Goal: Information Seeking & Learning: Check status

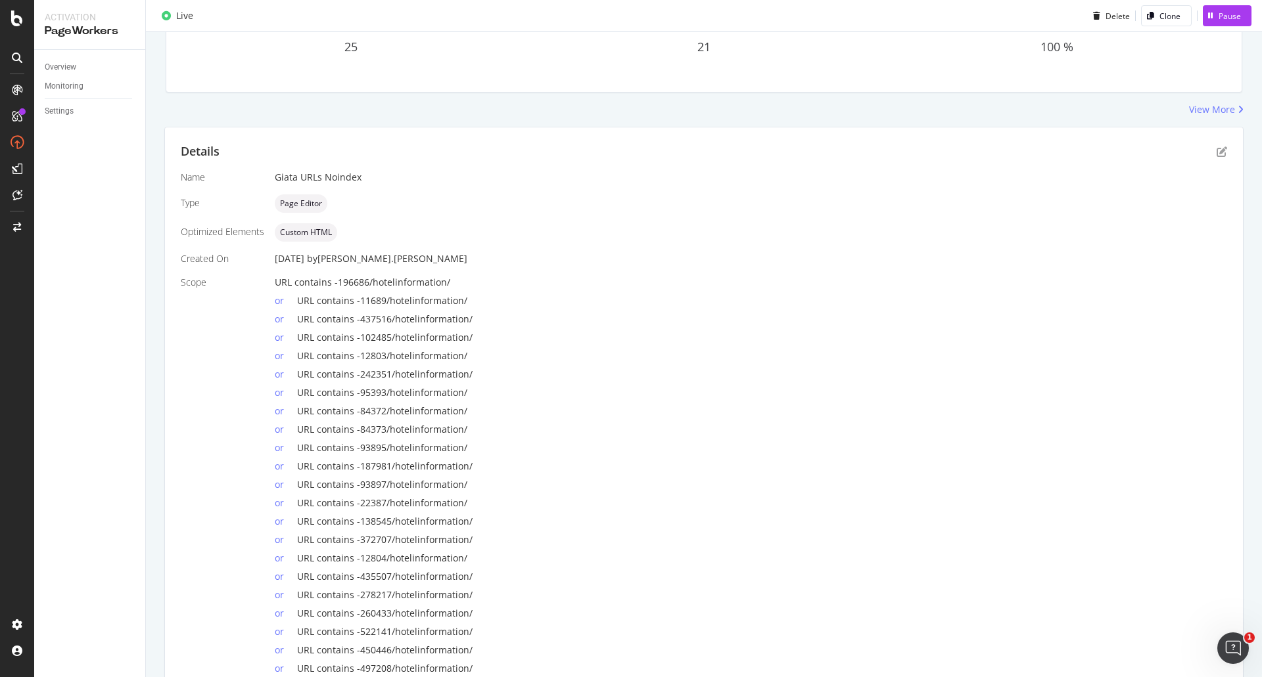
scroll to position [197, 0]
